Goal: Register for event/course

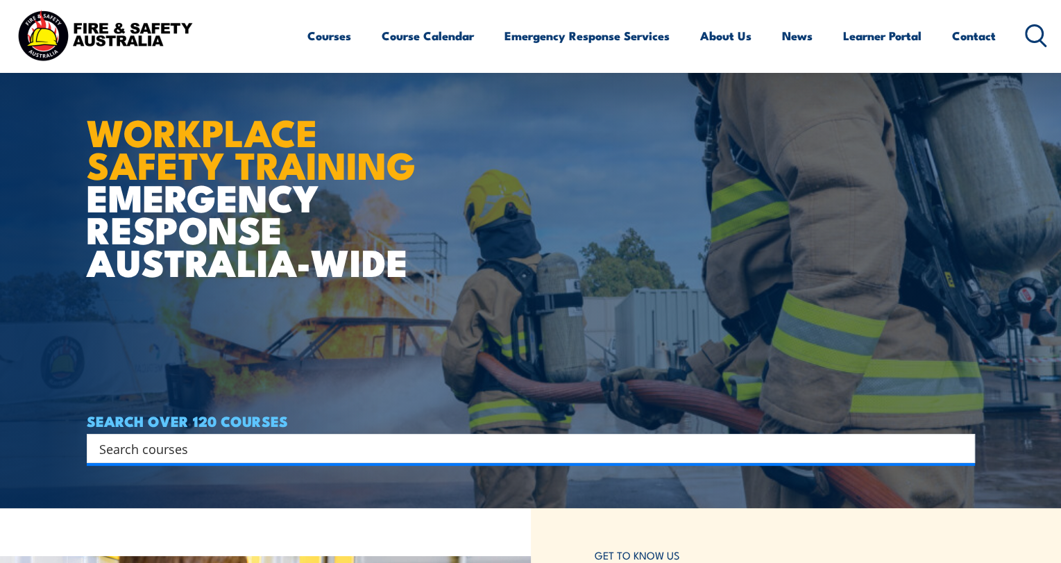
scroll to position [139, 0]
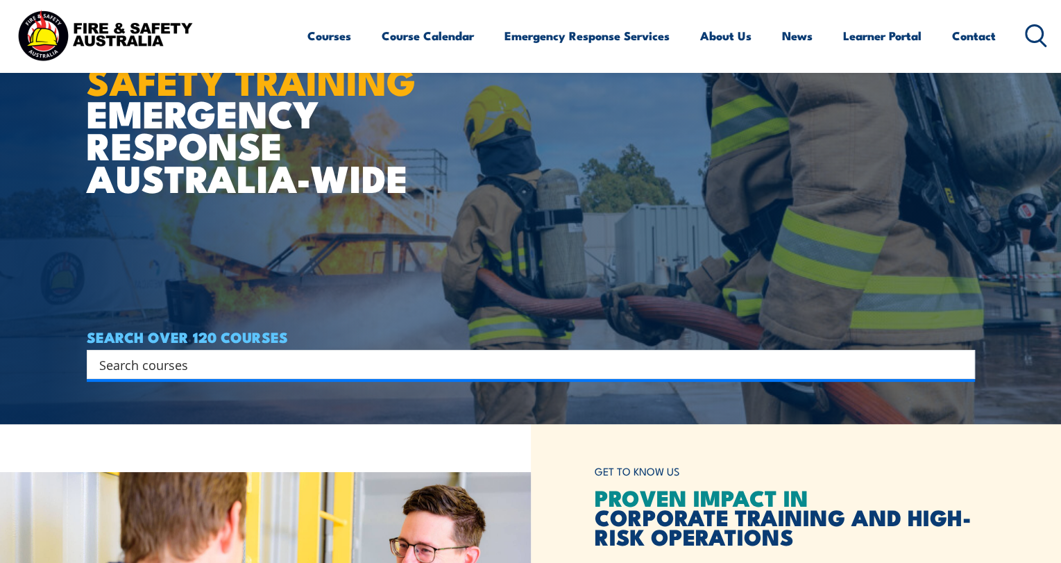
click at [202, 364] on input "Search input" at bounding box center [521, 364] width 845 height 21
click at [971, 366] on div "Search" at bounding box center [531, 364] width 888 height 29
click at [319, 373] on input "Search input" at bounding box center [521, 364] width 845 height 21
type input "lock"
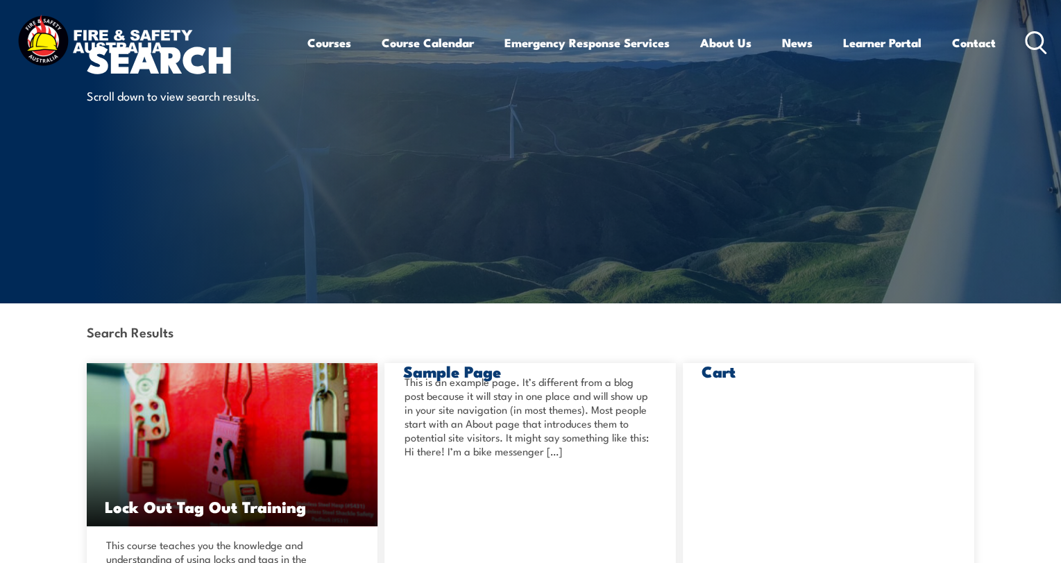
scroll to position [278, 0]
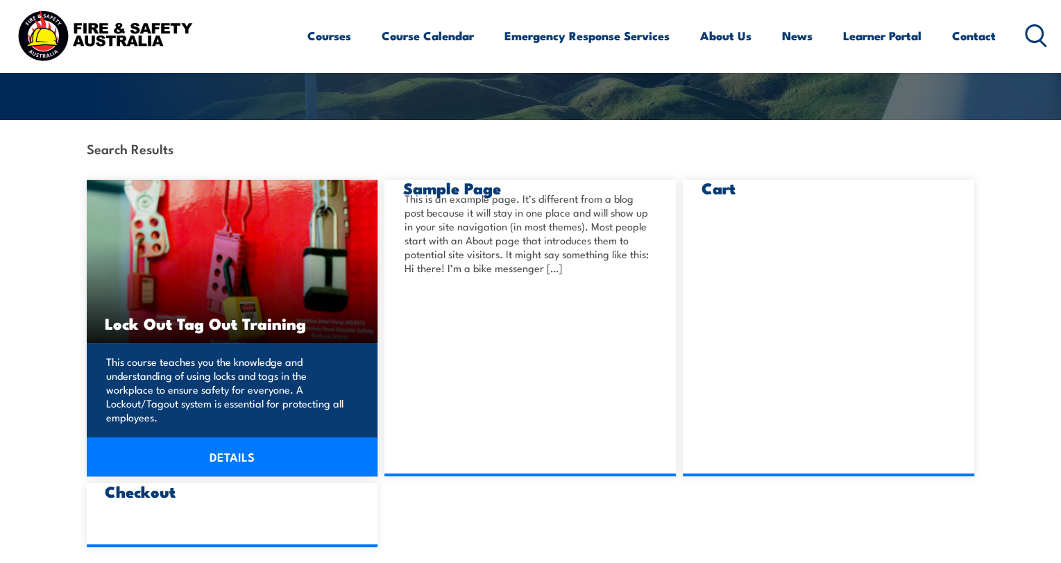
click at [242, 323] on h3 "Lock Out Tag Out Training" at bounding box center [232, 323] width 255 height 16
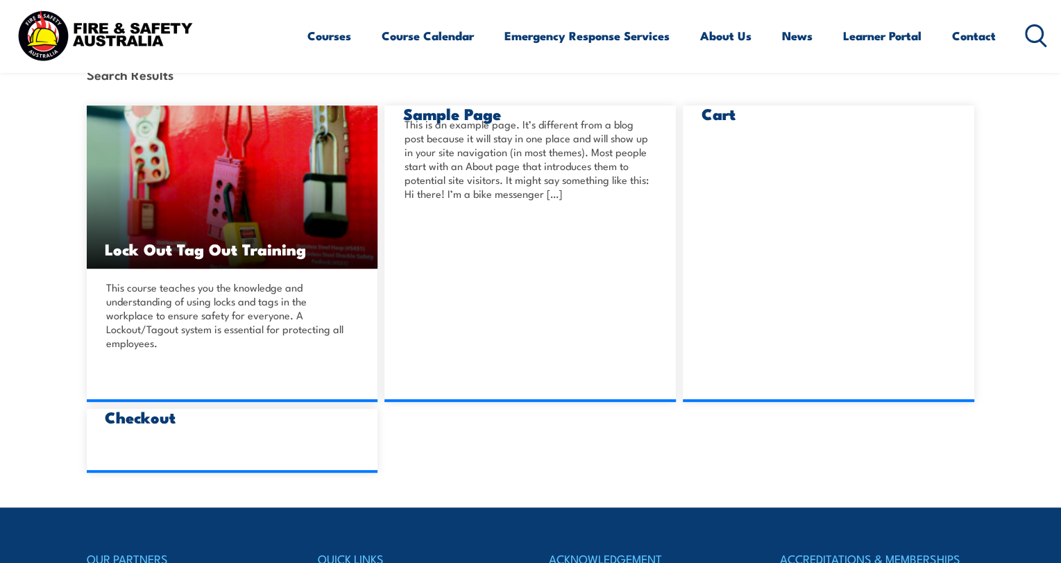
scroll to position [416, 0]
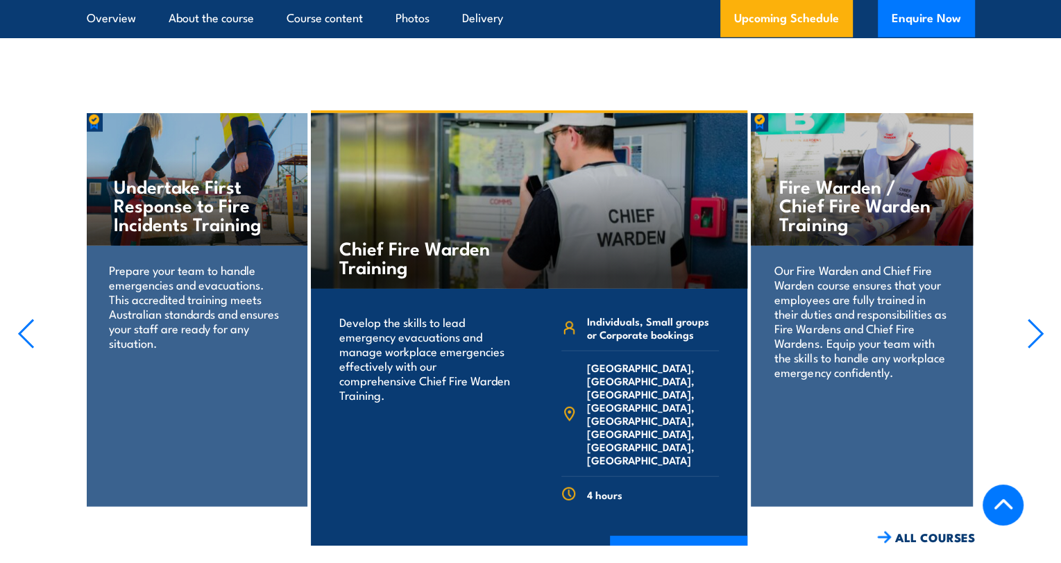
scroll to position [2290, 0]
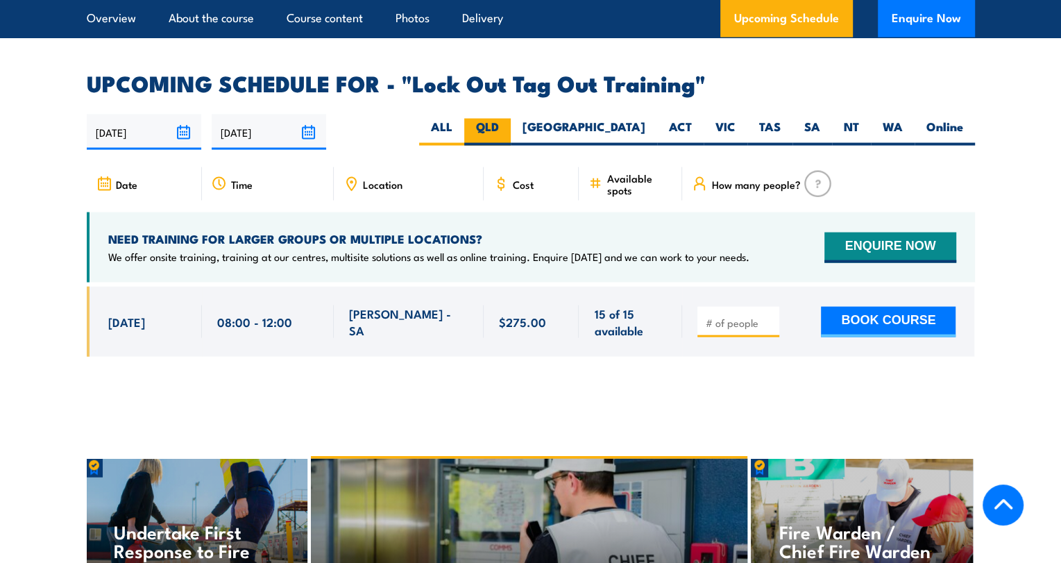
drag, startPoint x: 584, startPoint y: 107, endPoint x: 593, endPoint y: 107, distance: 9.0
click at [511, 119] on label "QLD" at bounding box center [487, 132] width 46 height 27
click at [508, 119] on input "QLD" at bounding box center [503, 123] width 9 height 9
radio input "true"
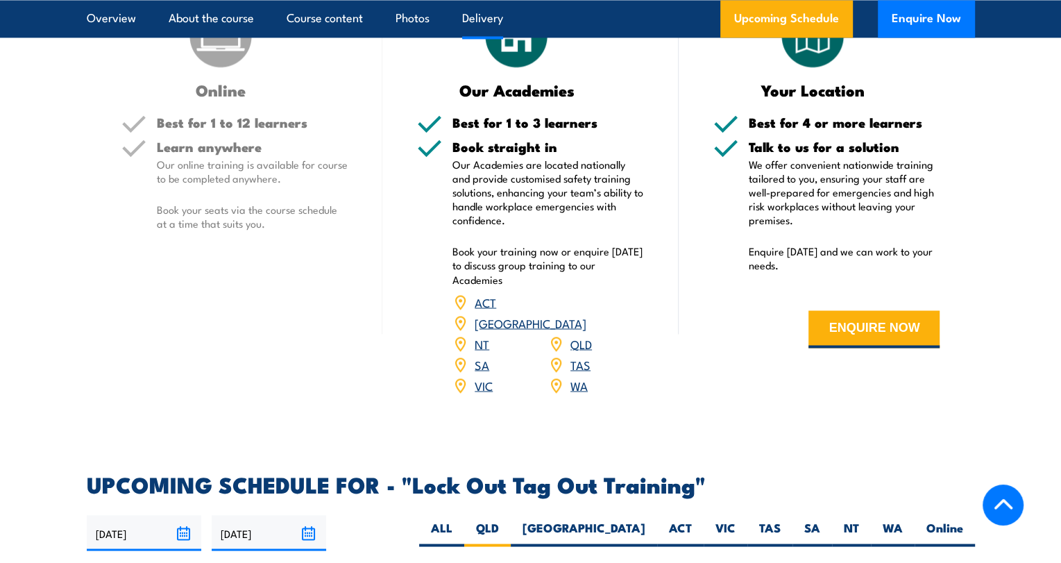
scroll to position [1856, 0]
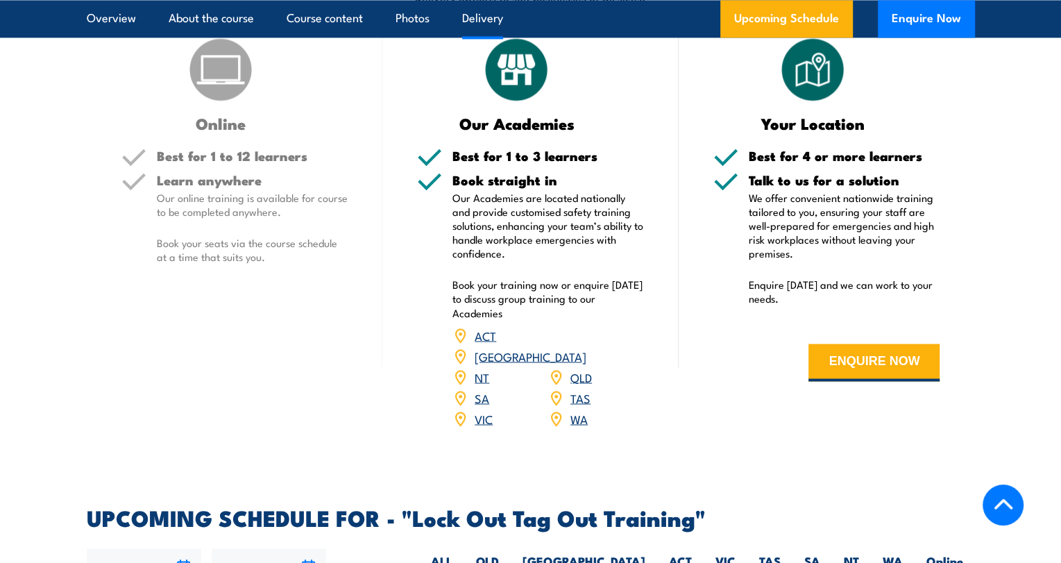
click at [586, 368] on link "QLD" at bounding box center [581, 376] width 22 height 17
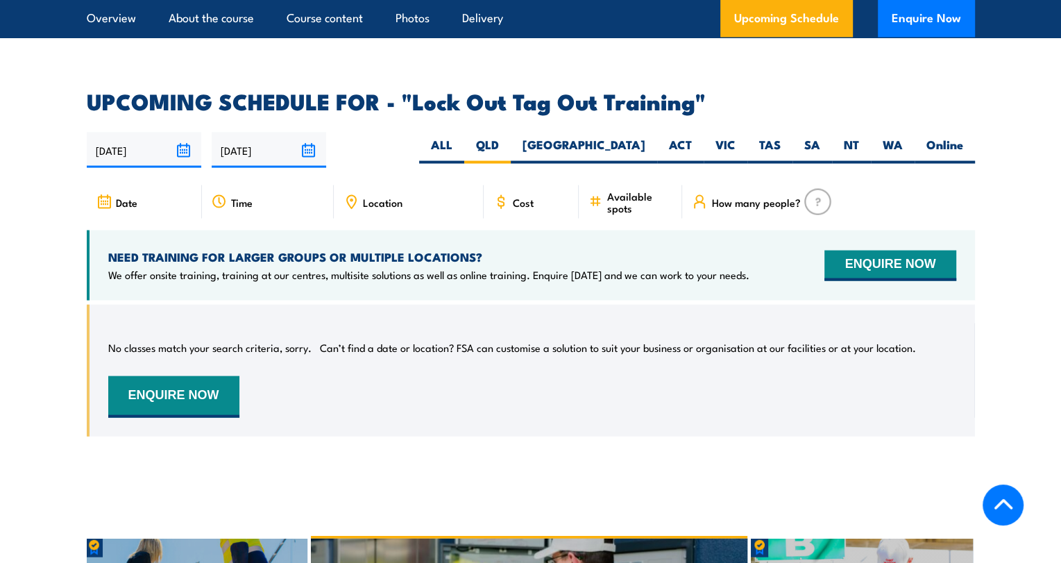
scroll to position [2203, 0]
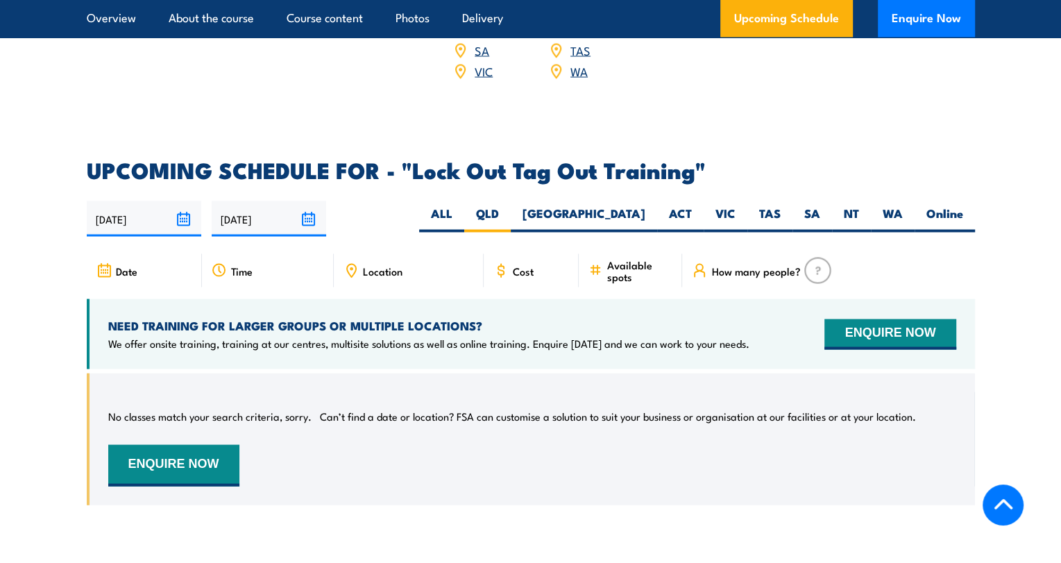
click at [826, 257] on img at bounding box center [817, 270] width 27 height 26
click at [752, 265] on span "How many people?" at bounding box center [755, 271] width 89 height 12
click at [637, 259] on span "Available spots" at bounding box center [640, 271] width 66 height 24
click at [569, 254] on div "Cost" at bounding box center [532, 270] width 96 height 33
click at [527, 265] on span "Cost" at bounding box center [523, 271] width 21 height 12
